Goal: Information Seeking & Learning: Learn about a topic

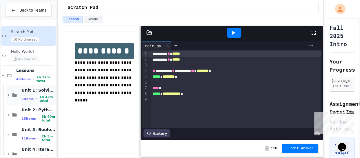
click at [27, 90] on span "Unit 1: Solving Problems in Computer Science" at bounding box center [38, 89] width 34 height 5
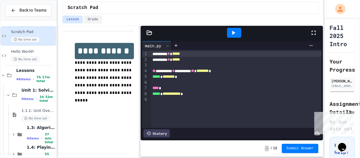
click at [27, 90] on span "Unit 1: Solving Problems in Computer Science" at bounding box center [38, 89] width 34 height 5
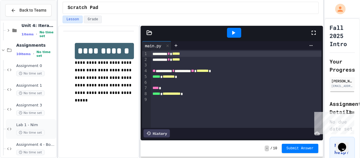
scroll to position [123, 0]
click at [39, 68] on span "Assignment 0" at bounding box center [35, 66] width 39 height 5
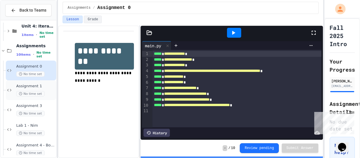
click at [40, 88] on span "Assignment 1" at bounding box center [35, 86] width 39 height 5
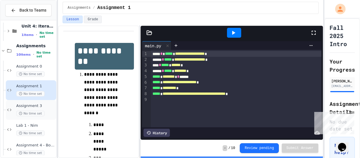
click at [39, 105] on span "Assignment 3" at bounding box center [35, 105] width 39 height 5
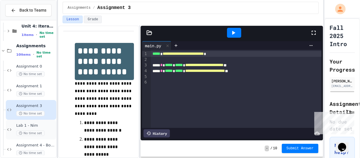
click at [39, 128] on div "Lab 1 - Nim No time set" at bounding box center [35, 129] width 39 height 13
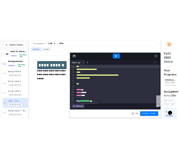
scroll to position [127, 0]
